Goal: Navigation & Orientation: Find specific page/section

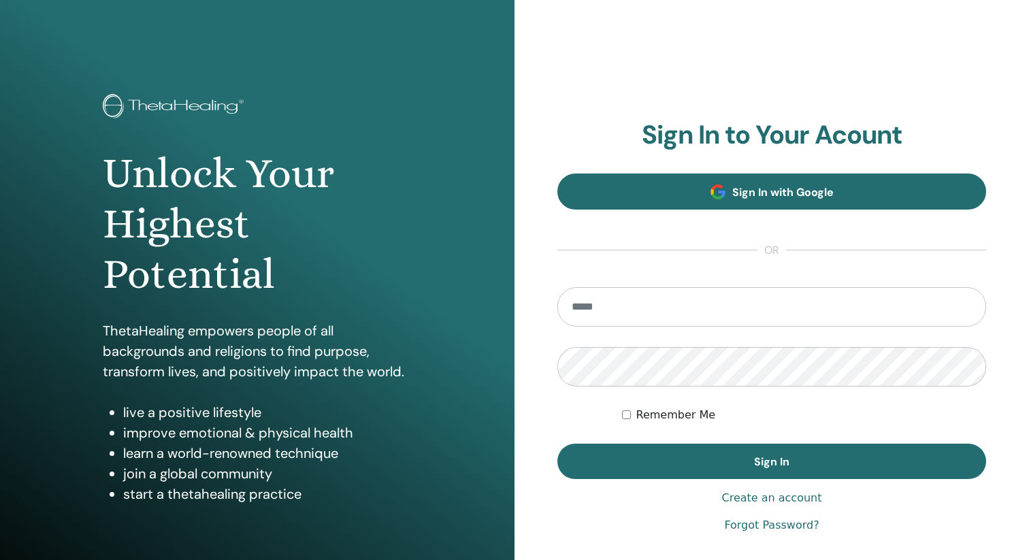
type input "**********"
click at [715, 199] on span at bounding box center [718, 192] width 15 height 15
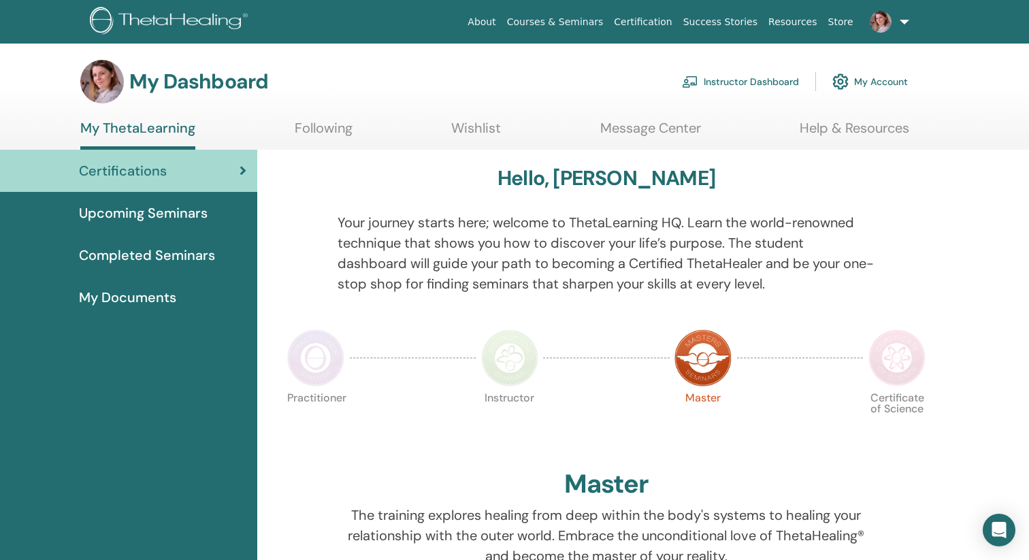
click at [333, 131] on link "Following" at bounding box center [324, 133] width 58 height 27
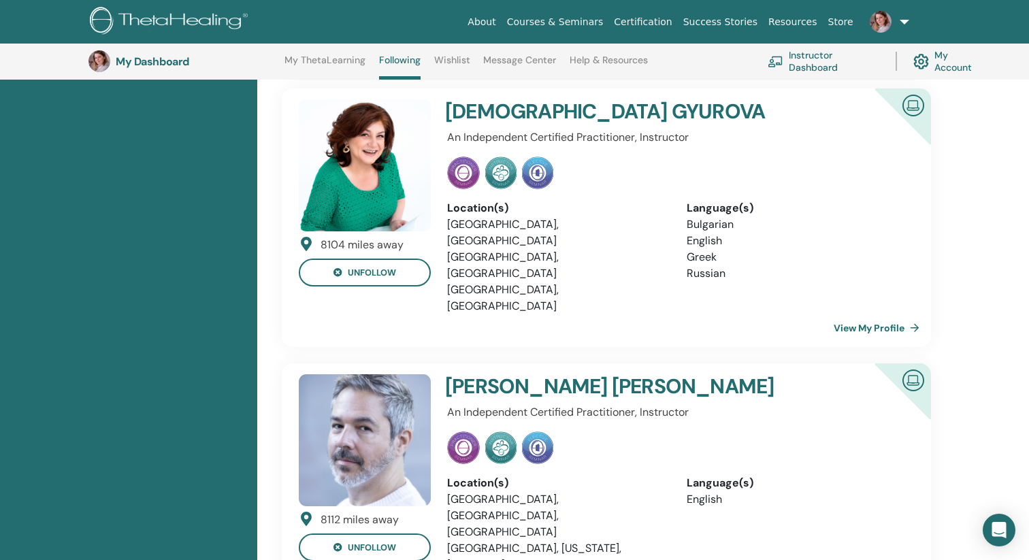
scroll to position [3730, 0]
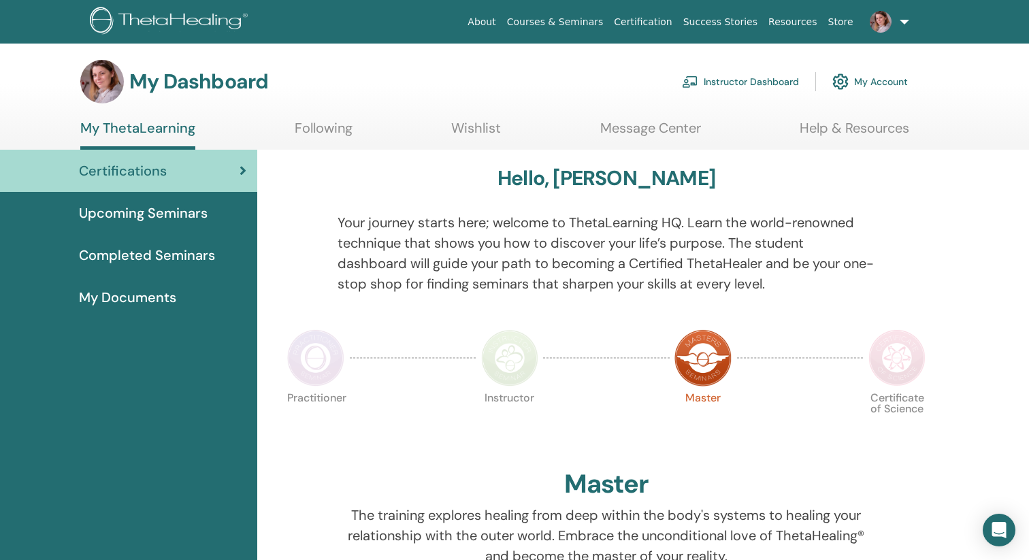
click at [334, 129] on link "Following" at bounding box center [324, 133] width 58 height 27
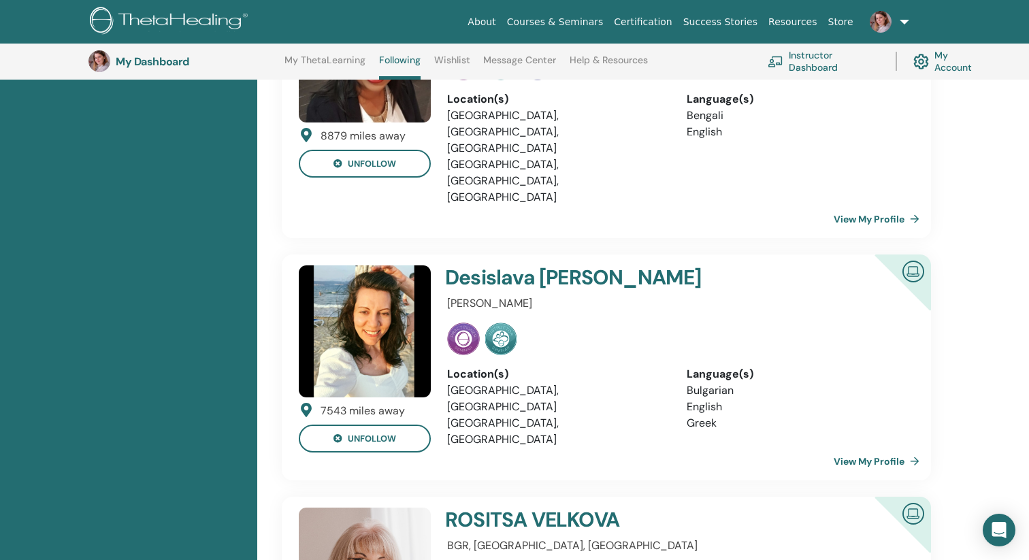
scroll to position [4948, 0]
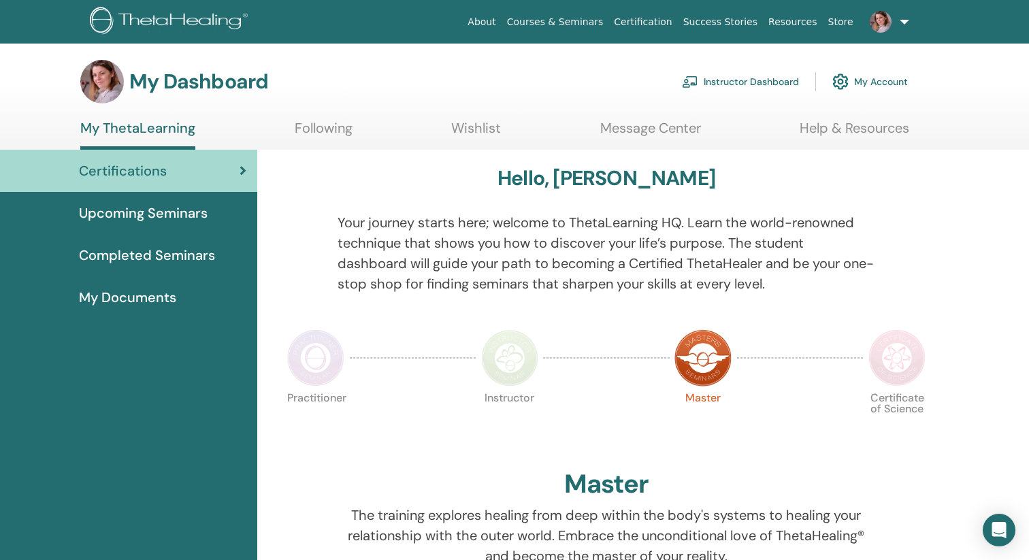
click at [312, 126] on link "Following" at bounding box center [324, 133] width 58 height 27
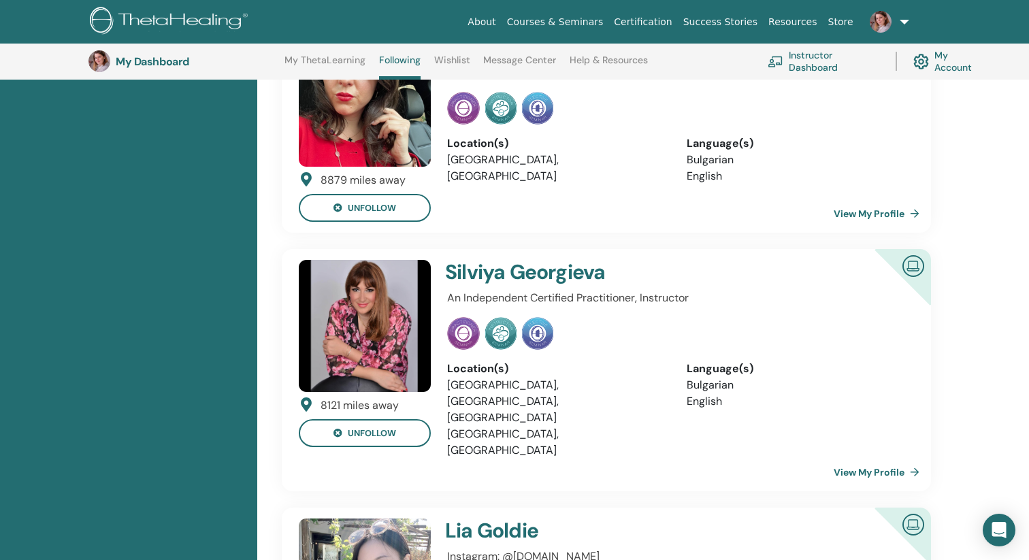
scroll to position [6507, 0]
